Goal: Information Seeking & Learning: Learn about a topic

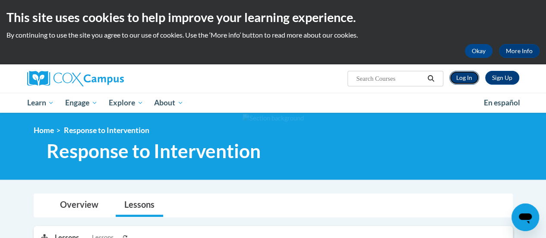
click at [468, 76] on link "Log In" at bounding box center [464, 78] width 30 height 14
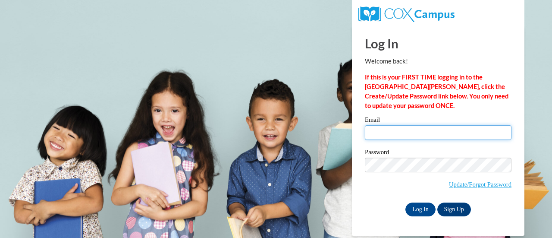
click at [469, 136] on input "Email" at bounding box center [438, 132] width 147 height 15
type input "andrew.jacobsen@rusd.org"
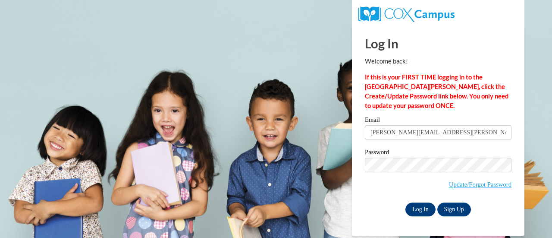
click at [426, 212] on input "Log In" at bounding box center [421, 209] width 30 height 14
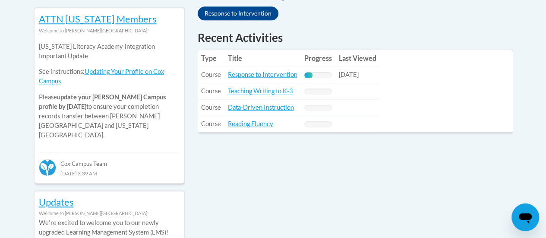
scroll to position [394, 0]
click at [269, 75] on link "Response to Intervention" at bounding box center [262, 73] width 69 height 7
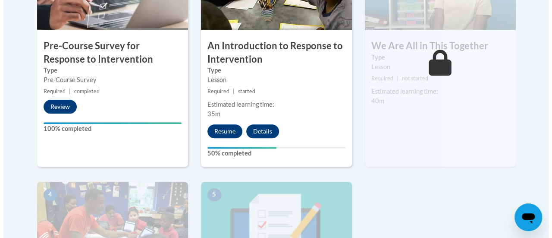
scroll to position [350, 0]
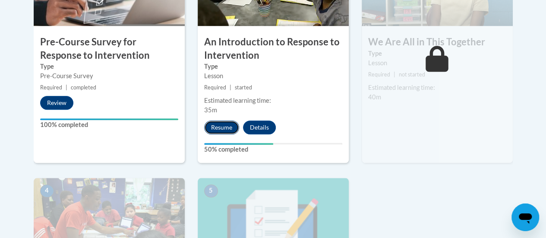
click at [215, 131] on button "Resume" at bounding box center [221, 127] width 35 height 14
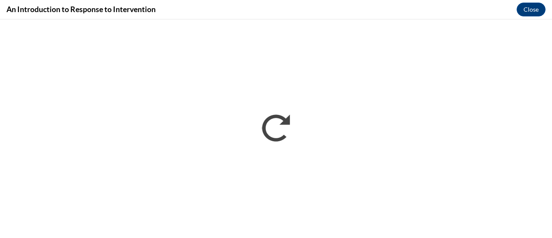
scroll to position [0, 0]
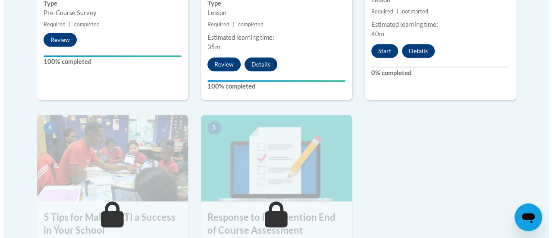
scroll to position [413, 0]
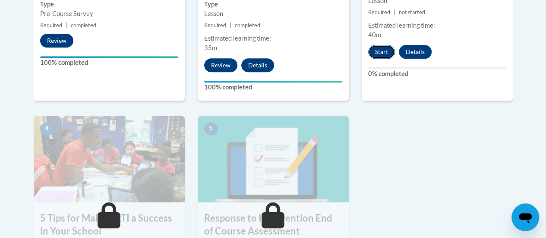
click at [382, 55] on button "Start" at bounding box center [381, 52] width 27 height 14
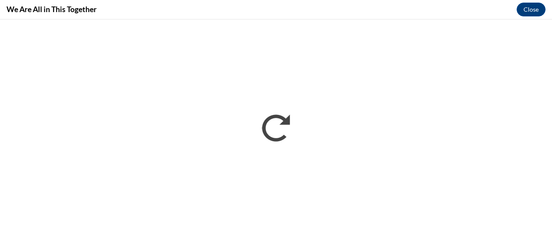
scroll to position [0, 0]
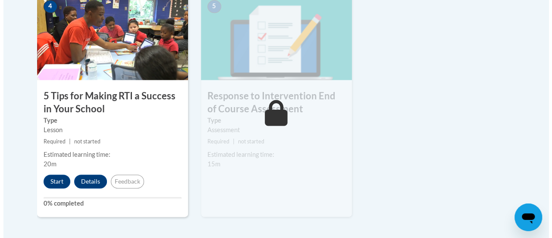
scroll to position [537, 0]
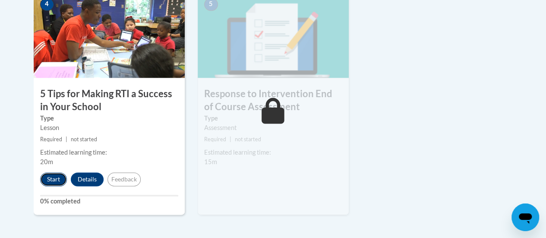
click at [52, 179] on button "Start" at bounding box center [53, 179] width 27 height 14
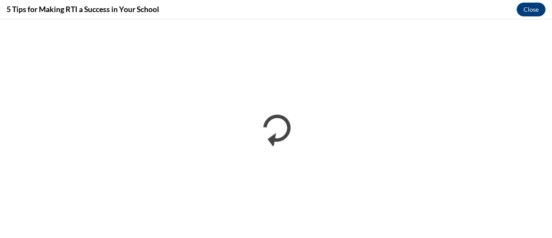
scroll to position [0, 0]
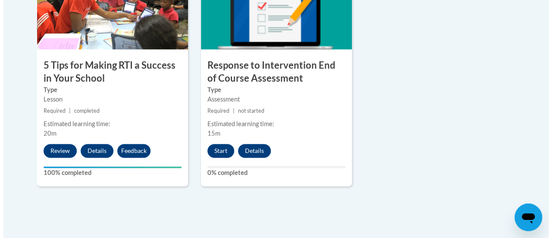
scroll to position [589, 0]
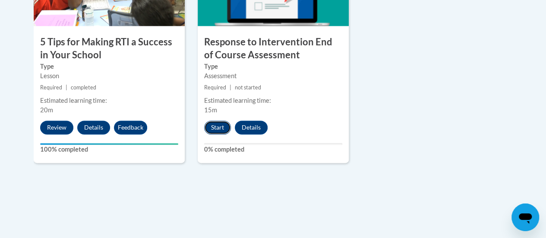
click at [210, 130] on button "Start" at bounding box center [217, 127] width 27 height 14
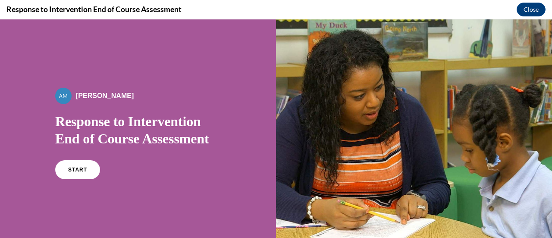
scroll to position [0, 0]
click at [82, 175] on link "START" at bounding box center [77, 170] width 47 height 20
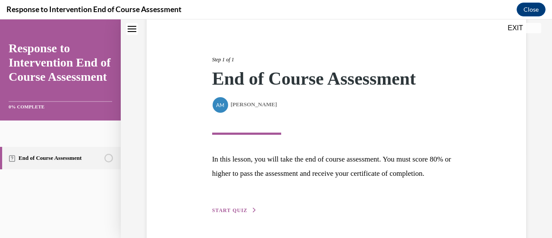
scroll to position [126, 0]
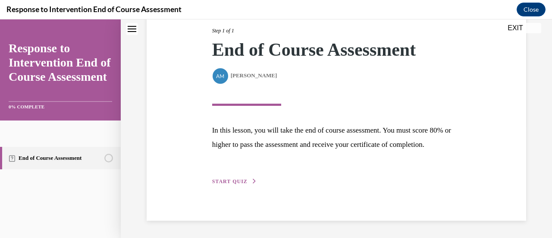
click at [234, 181] on span "START QUIZ" at bounding box center [229, 181] width 35 height 6
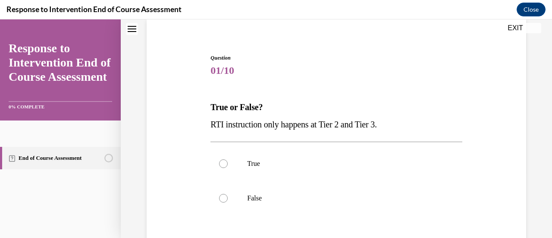
scroll to position [103, 0]
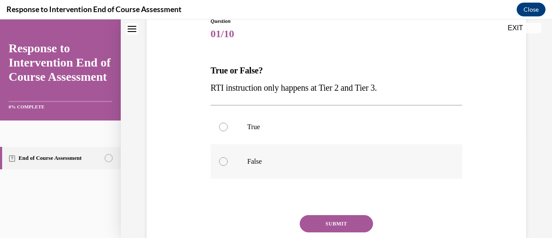
click at [231, 159] on label "False" at bounding box center [337, 161] width 252 height 35
click at [228, 159] on input "False" at bounding box center [223, 161] width 9 height 9
radio input "true"
click at [325, 222] on button "SUBMIT" at bounding box center [336, 223] width 73 height 17
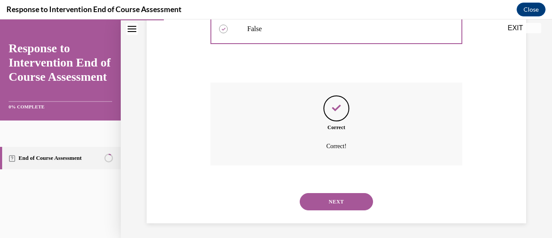
scroll to position [237, 0]
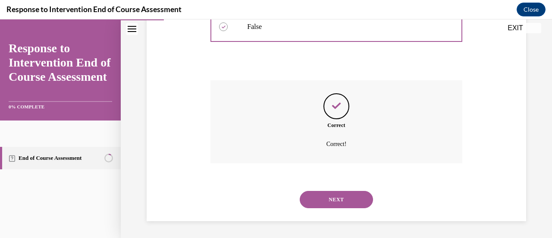
click at [324, 200] on button "NEXT" at bounding box center [336, 199] width 73 height 17
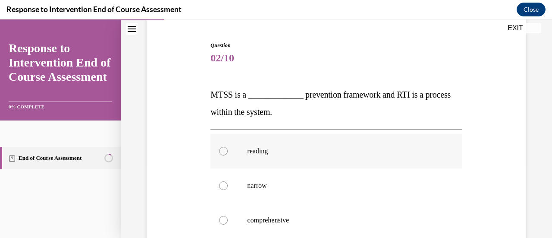
click at [240, 158] on label "reading" at bounding box center [337, 151] width 252 height 35
click at [228, 155] on input "reading" at bounding box center [223, 151] width 9 height 9
radio input "true"
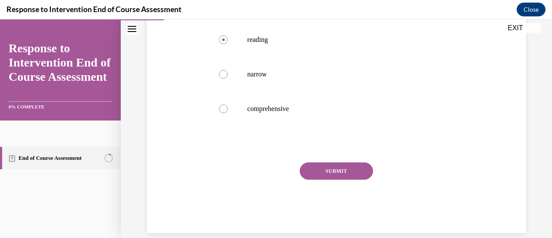
click at [332, 170] on button "SUBMIT" at bounding box center [336, 170] width 73 height 17
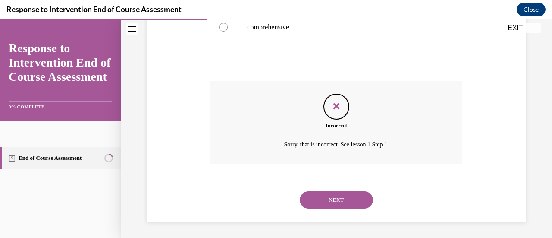
scroll to position [272, 0]
click at [339, 203] on button "NEXT" at bounding box center [336, 199] width 73 height 17
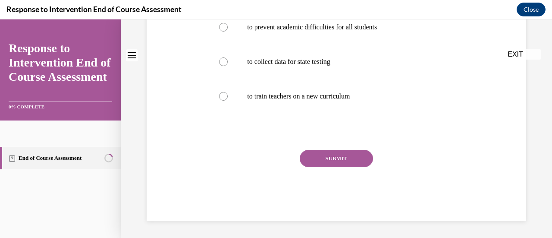
scroll to position [0, 0]
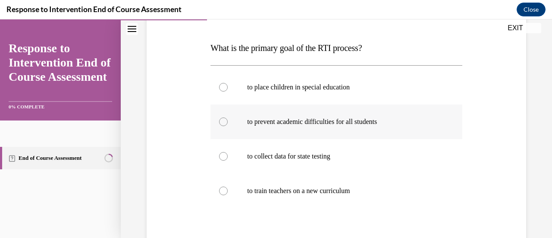
click at [290, 123] on p "to prevent academic difficulties for all students" at bounding box center [343, 121] width 193 height 9
click at [228, 123] on input "to prevent academic difficulties for all students" at bounding box center [223, 121] width 9 height 9
radio input "true"
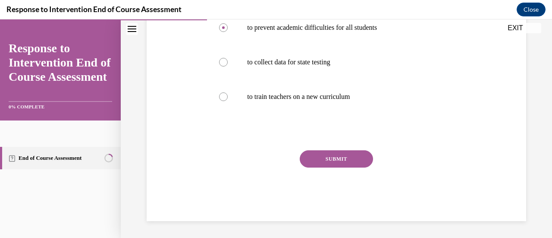
click at [337, 161] on button "SUBMIT" at bounding box center [336, 158] width 73 height 17
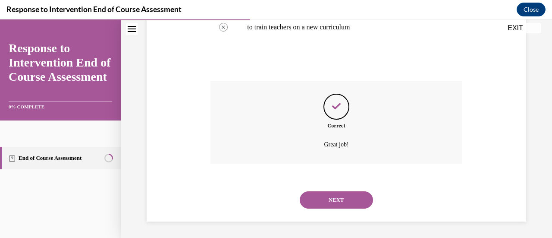
scroll to position [289, 0]
click at [332, 199] on button "NEXT" at bounding box center [336, 199] width 73 height 17
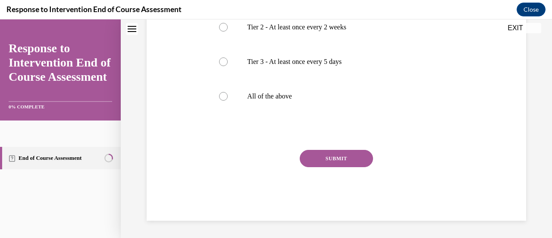
scroll to position [0, 0]
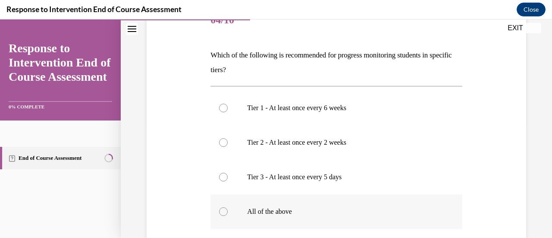
click at [279, 219] on label "All of the above" at bounding box center [337, 211] width 252 height 35
click at [228, 216] on input "All of the above" at bounding box center [223, 211] width 9 height 9
radio input "true"
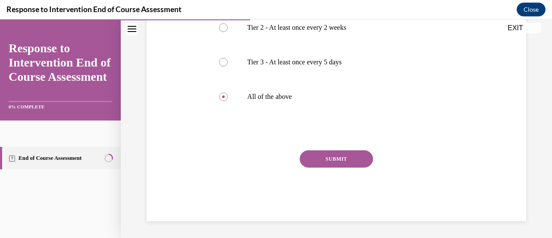
click at [344, 158] on button "SUBMIT" at bounding box center [336, 158] width 73 height 17
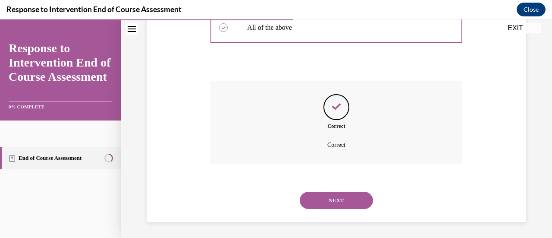
scroll to position [301, 0]
click at [335, 206] on button "NEXT" at bounding box center [336, 199] width 73 height 17
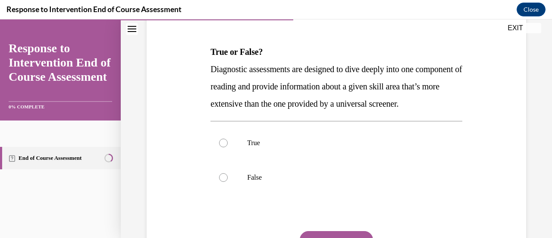
scroll to position [123, 0]
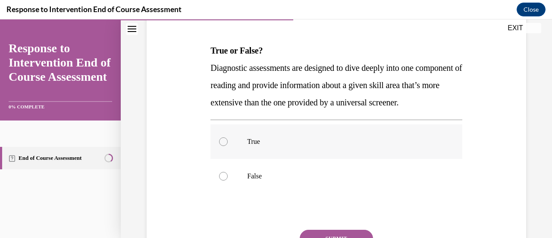
click at [237, 159] on label "True" at bounding box center [337, 141] width 252 height 35
click at [228, 146] on input "True" at bounding box center [223, 141] width 9 height 9
radio input "true"
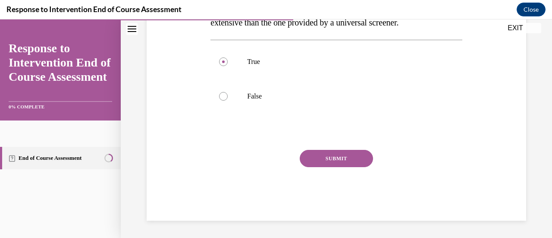
click at [351, 166] on button "SUBMIT" at bounding box center [336, 158] width 73 height 17
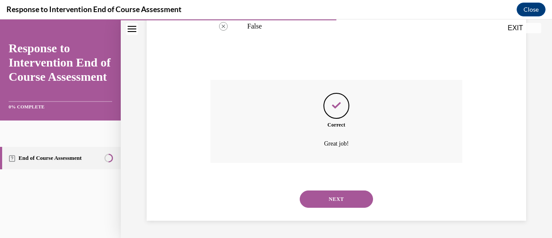
scroll to position [289, 0]
click at [331, 197] on button "NEXT" at bounding box center [336, 198] width 73 height 17
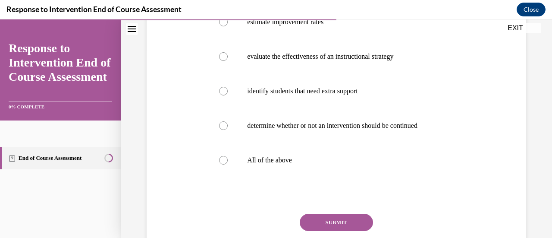
scroll to position [193, 0]
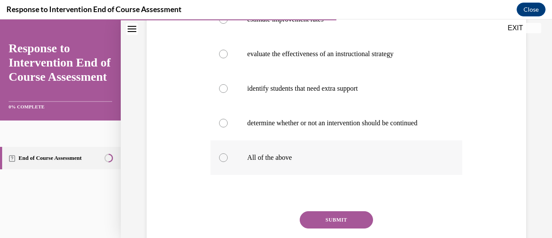
click at [268, 158] on p "All of the above" at bounding box center [343, 157] width 193 height 9
click at [228, 158] on input "All of the above" at bounding box center [223, 157] width 9 height 9
radio input "true"
click at [338, 218] on button "SUBMIT" at bounding box center [336, 219] width 73 height 17
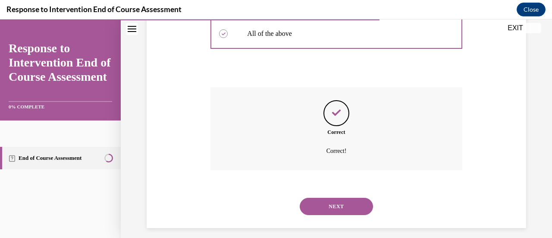
scroll to position [324, 0]
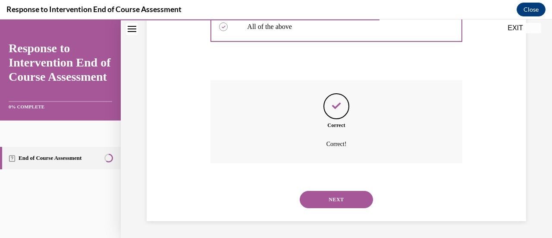
click at [338, 201] on button "NEXT" at bounding box center [336, 199] width 73 height 17
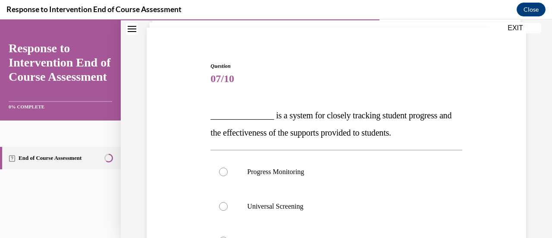
scroll to position [57, 0]
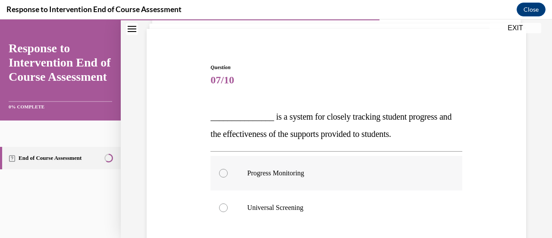
click at [258, 178] on label "Progress Monitoring" at bounding box center [337, 173] width 252 height 35
click at [228, 177] on input "Progress Monitoring" at bounding box center [223, 173] width 9 height 9
radio input "true"
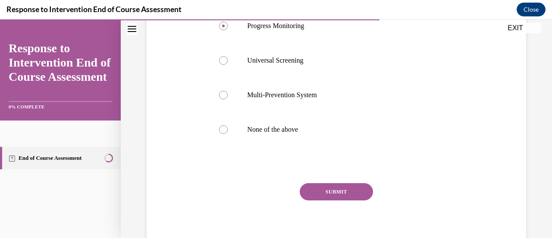
click at [342, 196] on button "SUBMIT" at bounding box center [336, 191] width 73 height 17
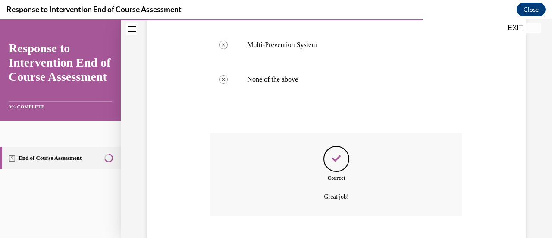
scroll to position [306, 0]
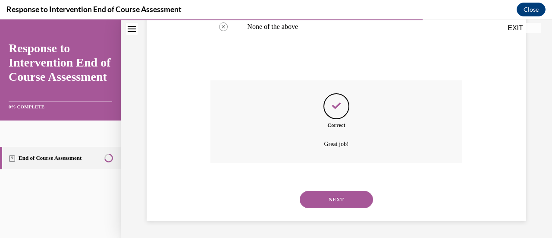
click at [334, 205] on button "NEXT" at bounding box center [336, 199] width 73 height 17
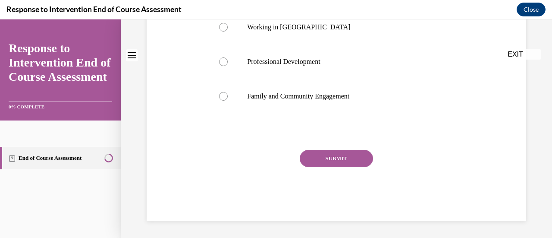
scroll to position [0, 0]
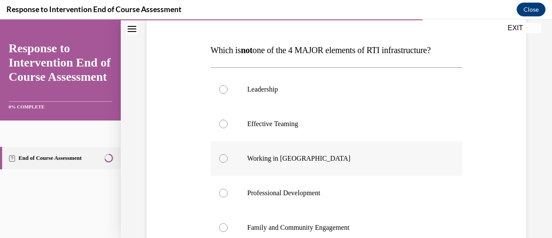
click at [292, 162] on label "Working in Silos" at bounding box center [337, 158] width 252 height 35
click at [228, 162] on input "Working in Silos" at bounding box center [223, 158] width 9 height 9
radio input "true"
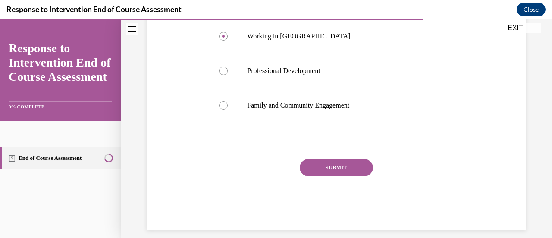
click at [338, 174] on button "SUBMIT" at bounding box center [336, 167] width 73 height 17
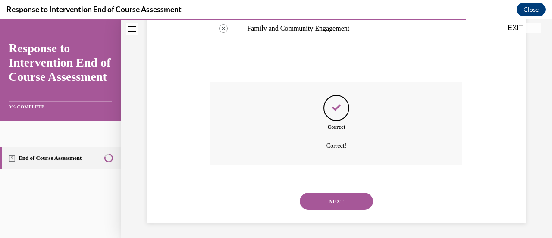
scroll to position [324, 0]
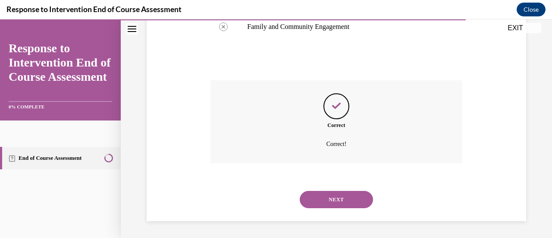
click at [338, 198] on button "NEXT" at bounding box center [336, 199] width 73 height 17
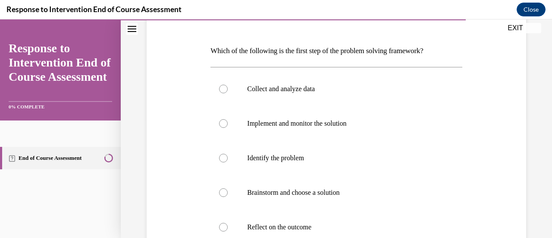
scroll to position [120, 0]
click at [291, 163] on label "Identify the problem" at bounding box center [337, 158] width 252 height 35
click at [228, 163] on input "Identify the problem" at bounding box center [223, 158] width 9 height 9
radio input "true"
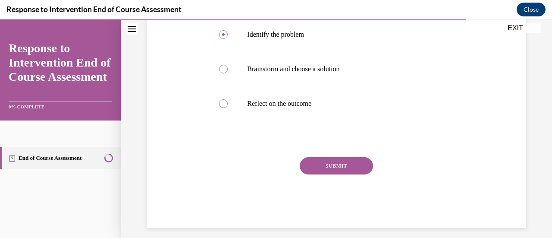
click at [350, 170] on button "SUBMIT" at bounding box center [336, 165] width 73 height 17
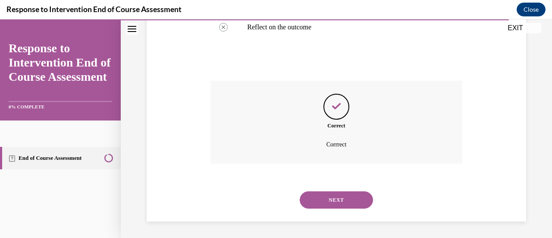
scroll to position [321, 0]
click at [342, 205] on button "NEXT" at bounding box center [336, 199] width 73 height 17
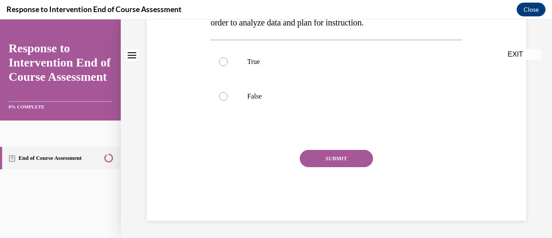
scroll to position [0, 0]
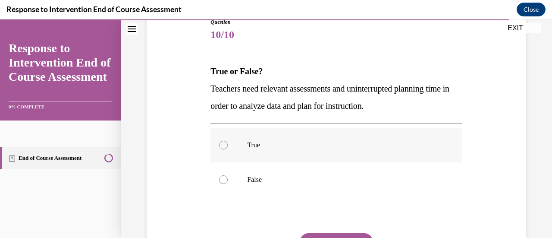
click at [253, 150] on label "True" at bounding box center [337, 145] width 252 height 35
click at [228, 149] on input "True" at bounding box center [223, 145] width 9 height 9
radio input "true"
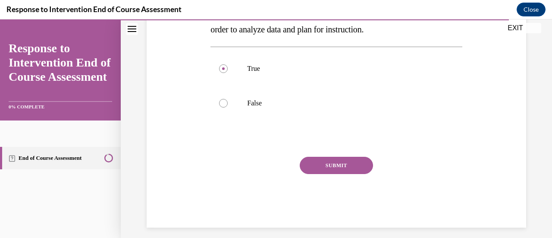
click at [333, 165] on button "SUBMIT" at bounding box center [336, 165] width 73 height 17
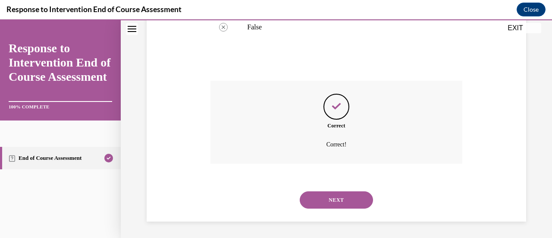
scroll to position [255, 0]
click at [334, 199] on button "NEXT" at bounding box center [336, 199] width 73 height 17
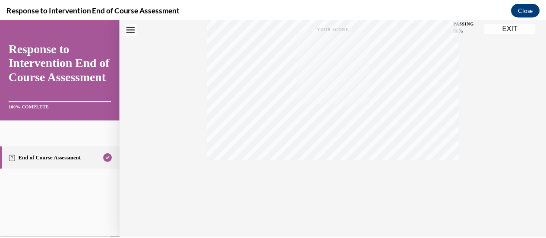
scroll to position [6, 0]
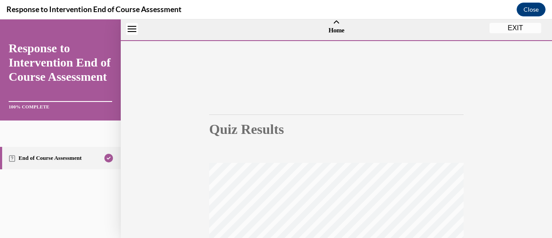
click at [503, 31] on button "EXIT" at bounding box center [516, 28] width 52 height 10
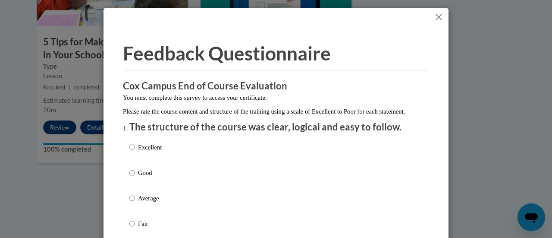
click at [434, 17] on button "Close" at bounding box center [439, 17] width 11 height 11
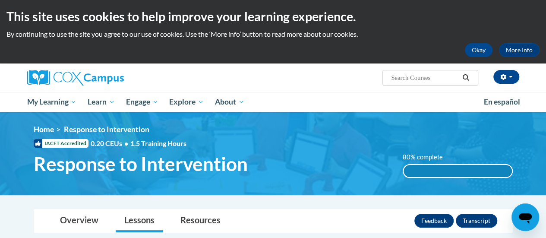
scroll to position [0, 0]
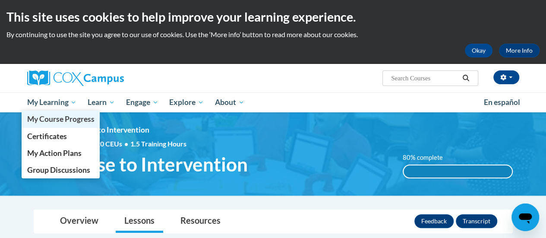
click at [68, 111] on link "My Course Progress" at bounding box center [61, 118] width 79 height 17
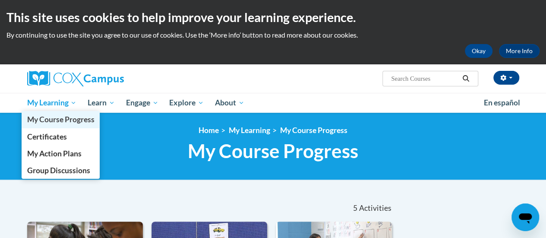
click at [56, 112] on link "My Course Progress" at bounding box center [61, 119] width 79 height 17
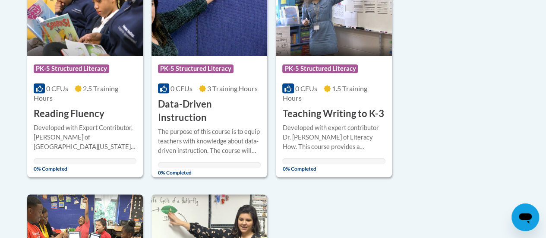
scroll to position [253, 0]
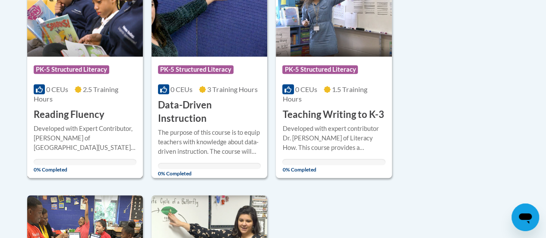
click at [78, 123] on div at bounding box center [85, 123] width 103 height 0
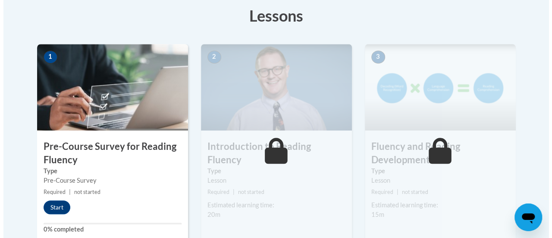
scroll to position [281, 0]
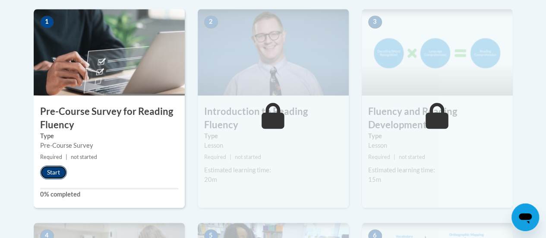
click at [60, 177] on button "Start" at bounding box center [53, 172] width 27 height 14
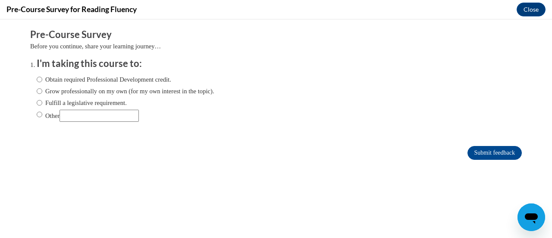
scroll to position [0, 0]
click at [121, 82] on label "Obtain required Professional Development credit." at bounding box center [104, 79] width 135 height 9
click at [42, 82] on input "Obtain required Professional Development credit." at bounding box center [40, 79] width 6 height 9
radio input "true"
click at [481, 153] on input "Submit feedback" at bounding box center [495, 153] width 54 height 14
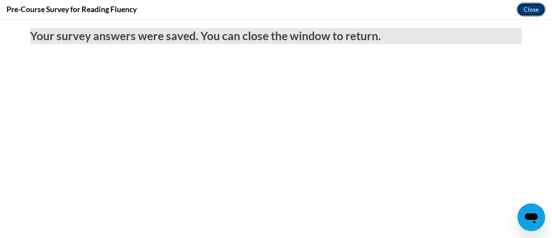
click at [527, 11] on button "Close" at bounding box center [531, 10] width 29 height 14
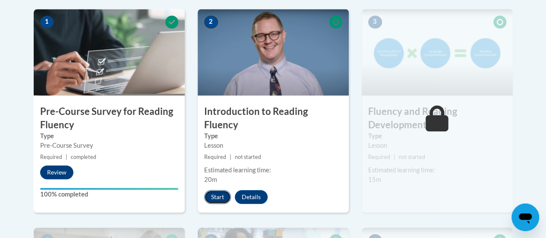
click at [220, 190] on button "Start" at bounding box center [217, 197] width 27 height 14
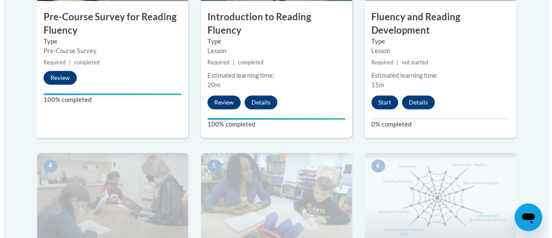
scroll to position [376, 0]
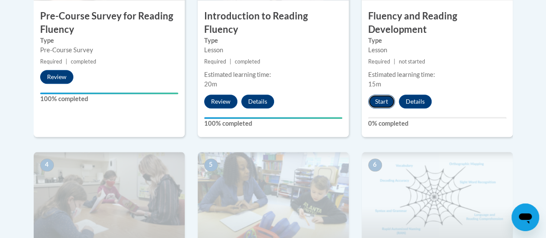
click at [382, 99] on button "Start" at bounding box center [381, 102] width 27 height 14
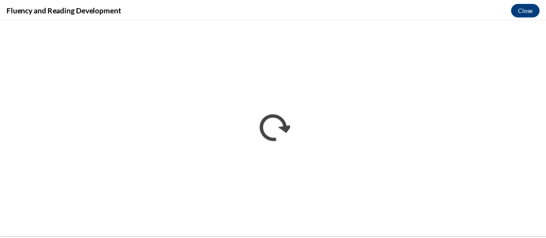
scroll to position [0, 0]
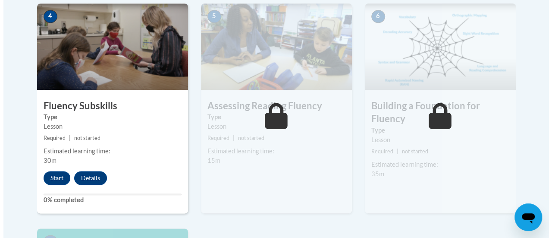
scroll to position [537, 0]
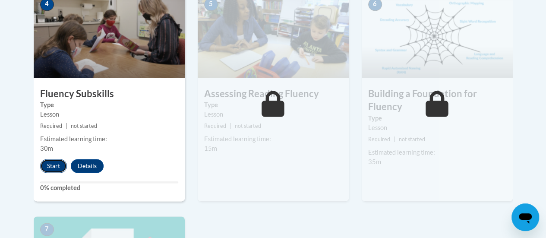
click at [53, 165] on button "Start" at bounding box center [53, 166] width 27 height 14
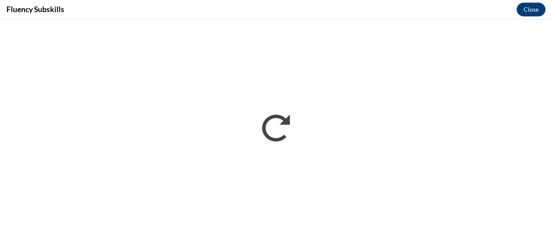
scroll to position [0, 0]
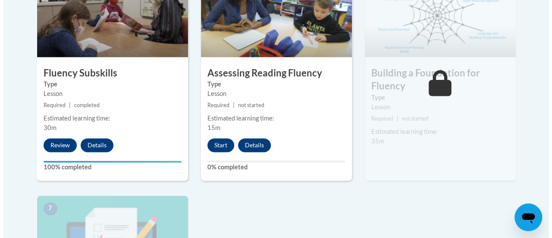
scroll to position [564, 0]
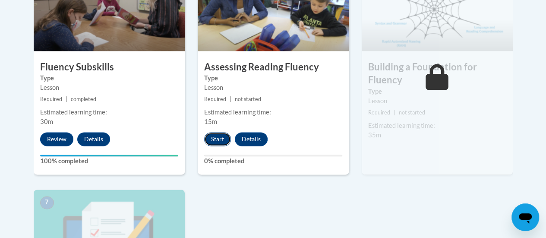
click at [213, 137] on button "Start" at bounding box center [217, 139] width 27 height 14
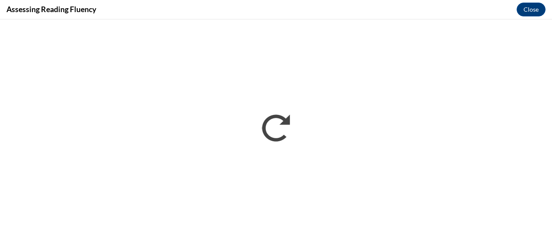
scroll to position [0, 0]
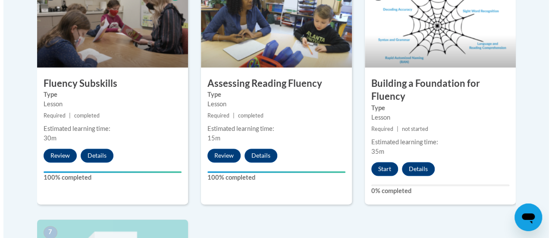
scroll to position [548, 0]
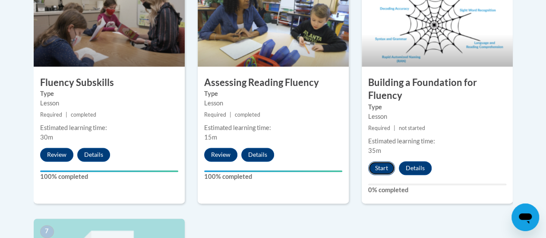
click at [379, 170] on button "Start" at bounding box center [381, 168] width 27 height 14
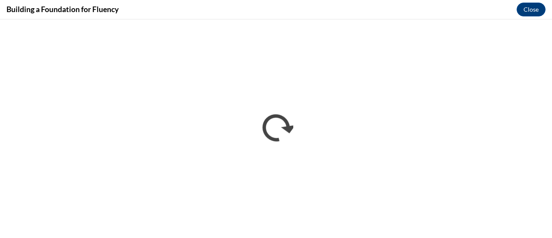
scroll to position [0, 0]
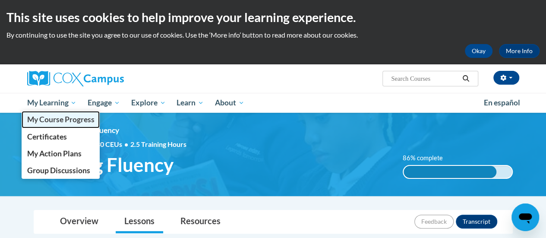
click at [64, 112] on link "My Course Progress" at bounding box center [61, 119] width 79 height 17
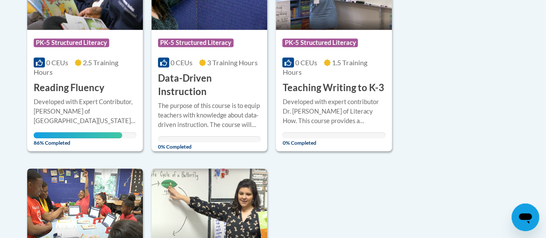
scroll to position [280, 0]
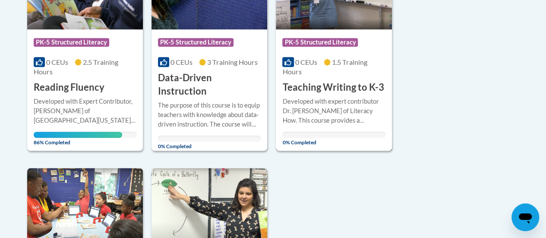
click at [347, 99] on div "Developed with expert contributor [PERSON_NAME] of Literacy How. This course pr…" at bounding box center [333, 111] width 103 height 28
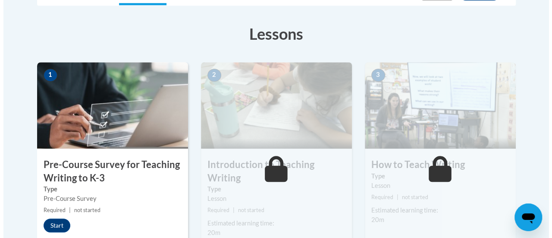
scroll to position [268, 0]
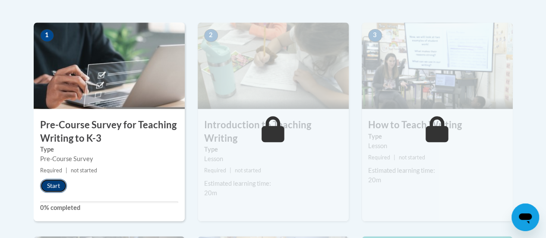
click at [54, 186] on button "Start" at bounding box center [53, 186] width 27 height 14
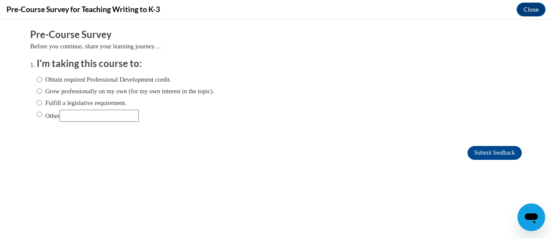
scroll to position [0, 0]
click at [132, 79] on label "Obtain required Professional Development credit." at bounding box center [104, 79] width 135 height 9
click at [42, 79] on input "Obtain required Professional Development credit." at bounding box center [40, 79] width 6 height 9
radio input "true"
click at [491, 152] on input "Submit feedback" at bounding box center [495, 153] width 54 height 14
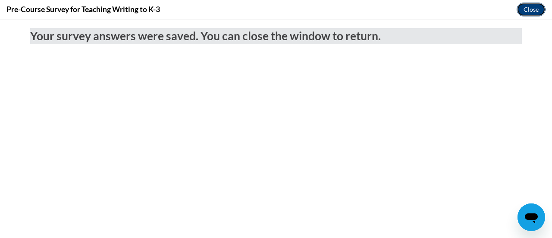
click at [528, 13] on button "Close" at bounding box center [531, 10] width 29 height 14
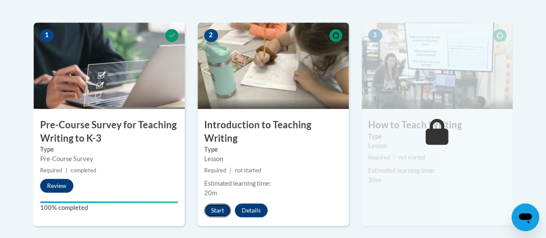
click at [218, 210] on button "Start" at bounding box center [217, 210] width 27 height 14
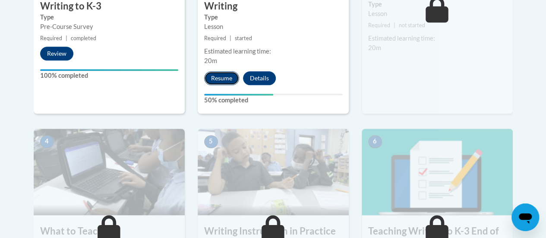
click at [220, 80] on button "Resume" at bounding box center [221, 78] width 35 height 14
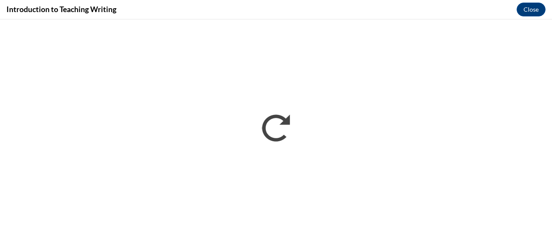
scroll to position [268, 0]
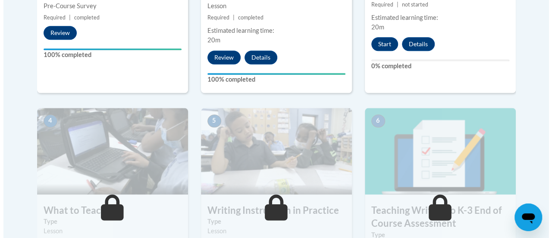
scroll to position [395, 0]
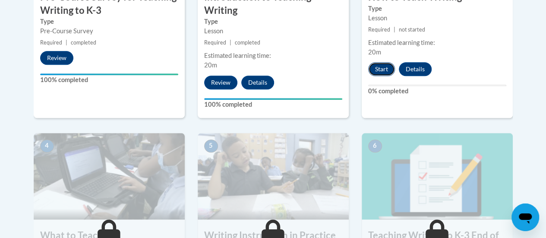
click at [381, 70] on button "Start" at bounding box center [381, 69] width 27 height 14
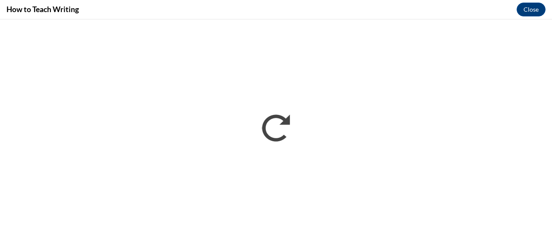
scroll to position [0, 0]
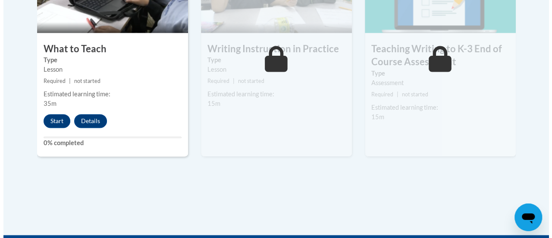
scroll to position [574, 0]
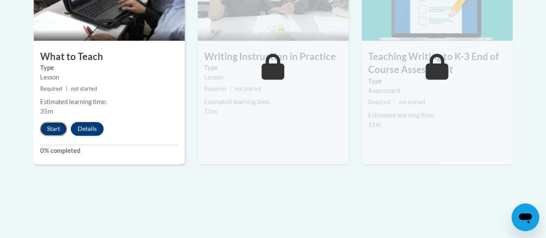
click at [48, 129] on button "Start" at bounding box center [53, 129] width 27 height 14
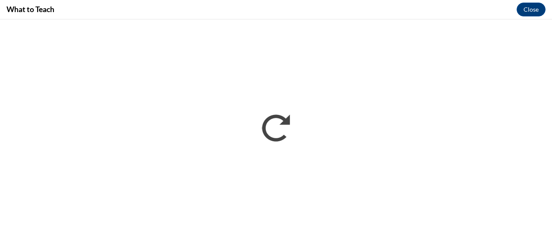
scroll to position [0, 0]
